Goal: Information Seeking & Learning: Learn about a topic

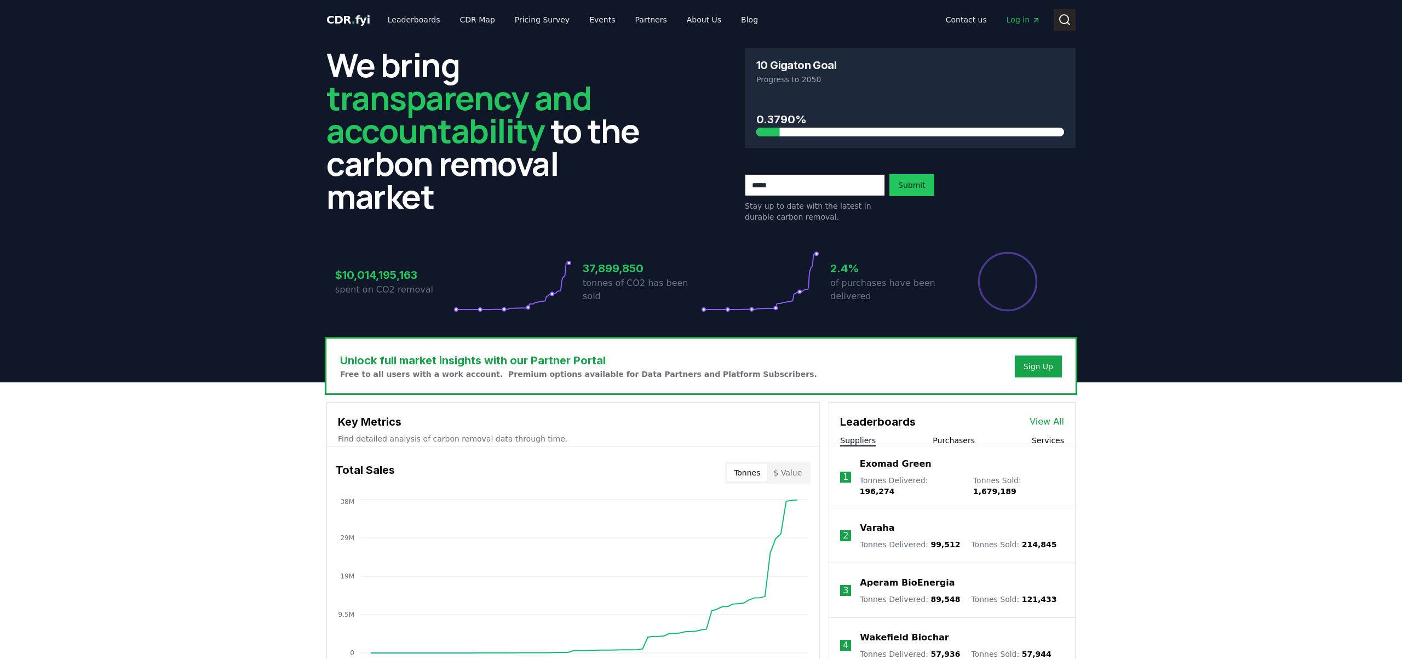
click at [1068, 21] on icon at bounding box center [1064, 19] width 13 height 13
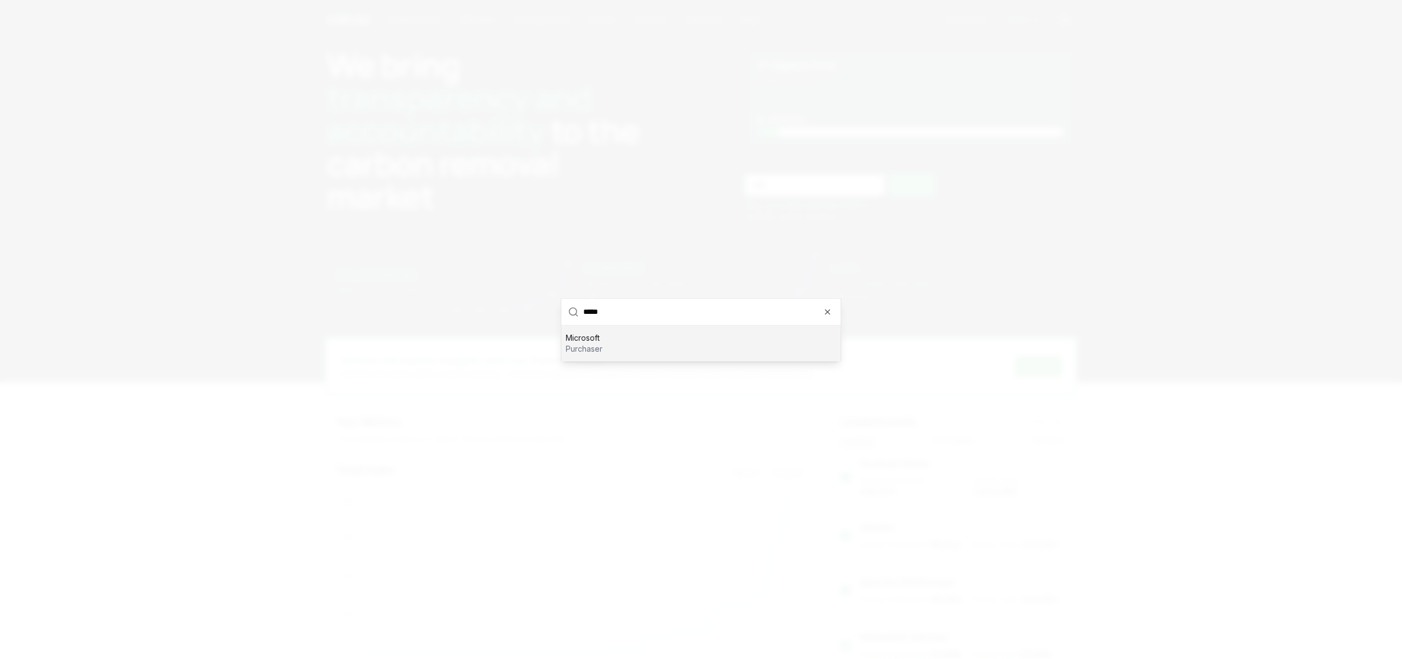
type input "*****"
click at [603, 342] on div "Microsoft purchaser" at bounding box center [700, 342] width 279 height 35
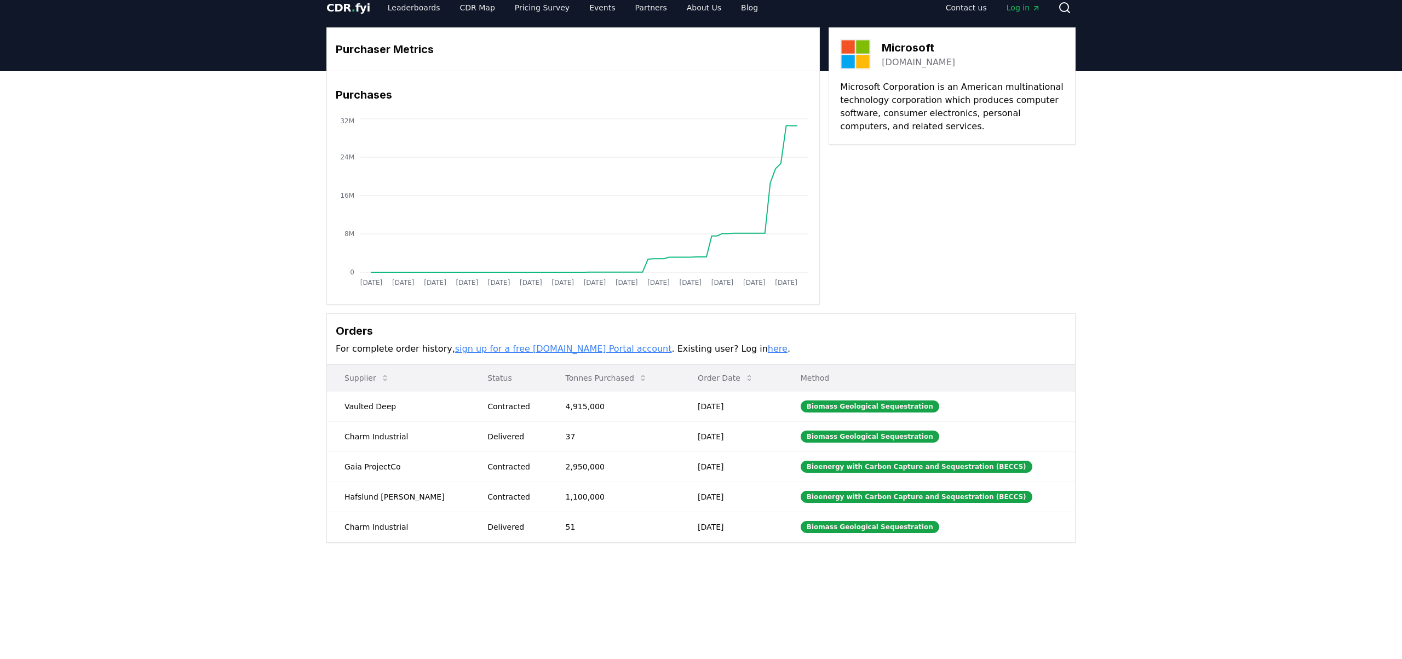
scroll to position [13, 0]
click at [521, 613] on main "Purchaser Metrics Purchases [DATE] [DATE] [DATE] [DATE] [DATE] [DATE] [DATE] [D…" at bounding box center [701, 400] width 1402 height 659
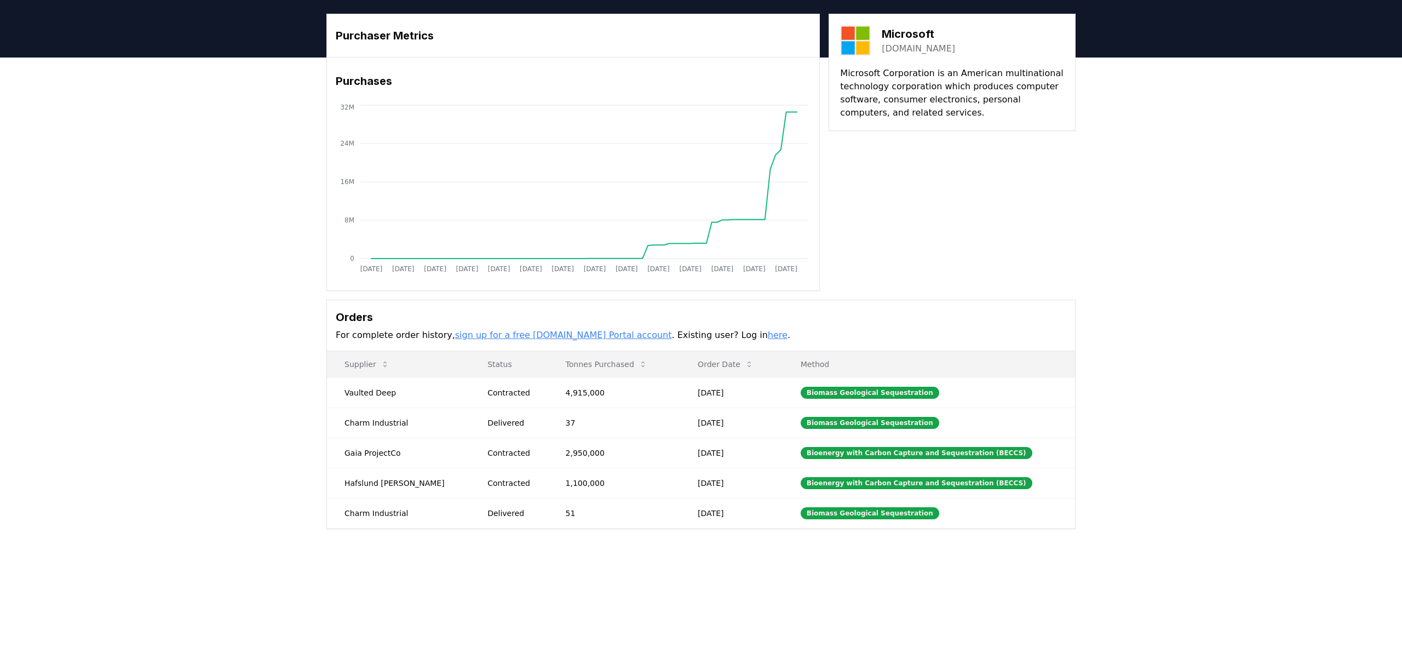
scroll to position [24, 0]
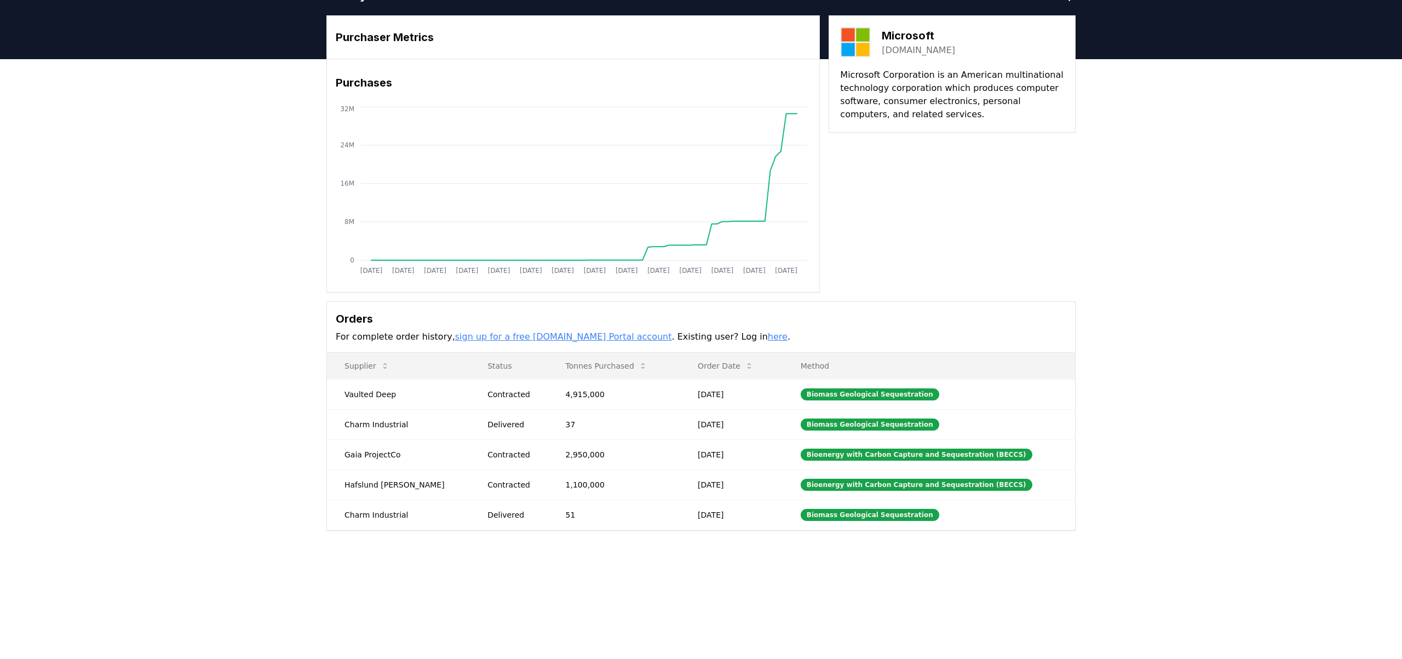
click at [1161, 188] on div "Purchaser Metrics Purchases [DATE] [DATE] [DATE] [DATE] [DATE] [DATE] [DATE] [D…" at bounding box center [701, 316] width 1402 height 515
